Goal: Check status: Check status

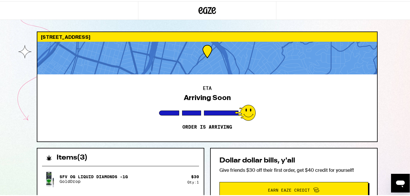
click at [209, 108] on div "ETA Arriving Soon Order is arriving" at bounding box center [207, 106] width 340 height 67
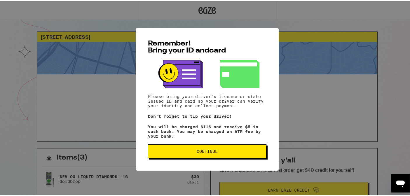
click at [229, 153] on span "Continue" at bounding box center [207, 150] width 109 height 4
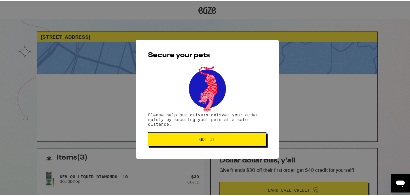
click at [231, 143] on button "Got it" at bounding box center [207, 138] width 119 height 14
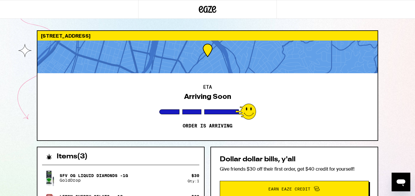
click at [410, 56] on div "369 Orange St Oakland 94610 ETA Arriving Soon Order is arriving Items ( 3 ) SFV…" at bounding box center [207, 171] width 415 height 343
click at [401, 60] on div "369 Orange St Oakland 94610 ETA Arriving Soon Order is arriving Items ( 3 ) SFV…" at bounding box center [207, 171] width 415 height 343
